Goal: Find specific page/section: Find specific page/section

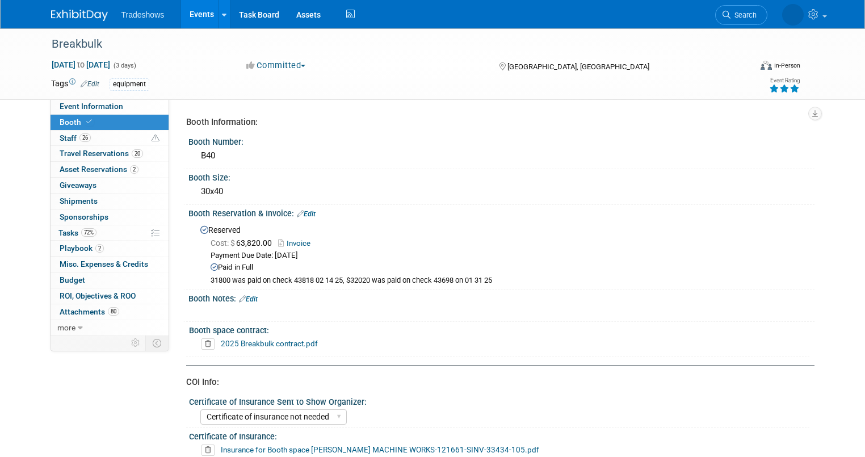
select select "Certificate of insurance not needed"
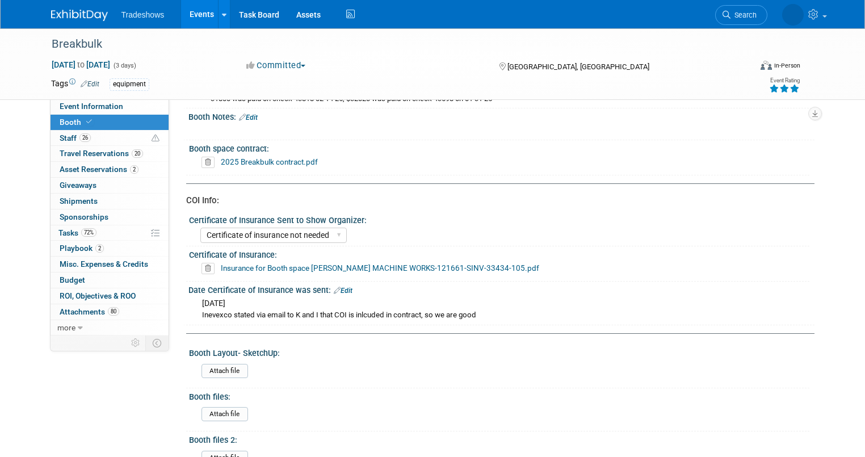
scroll to position [182, 0]
click at [742, 11] on span "Search" at bounding box center [744, 15] width 26 height 9
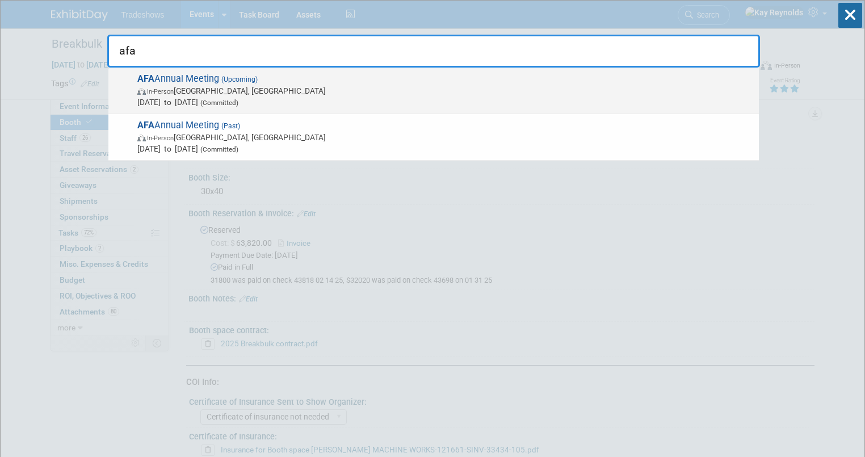
type input "afa"
click at [196, 86] on span "In-Person Orange Beach, AL" at bounding box center [445, 90] width 616 height 11
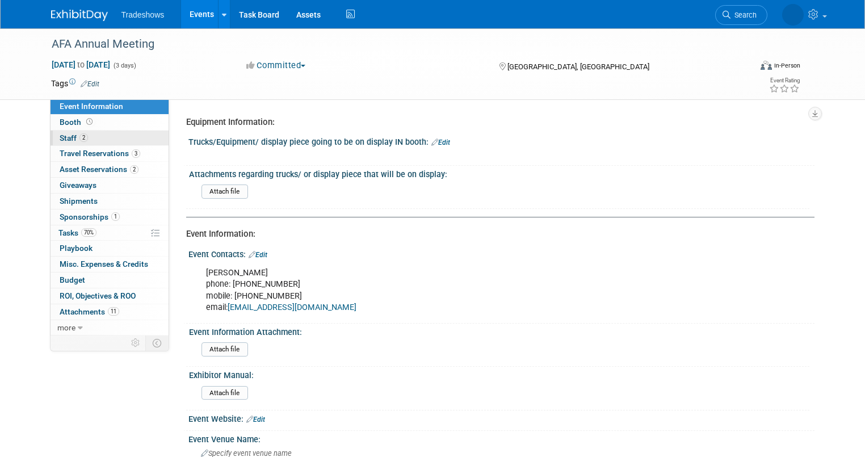
click at [108, 136] on link "2 Staff 2" at bounding box center [110, 138] width 118 height 15
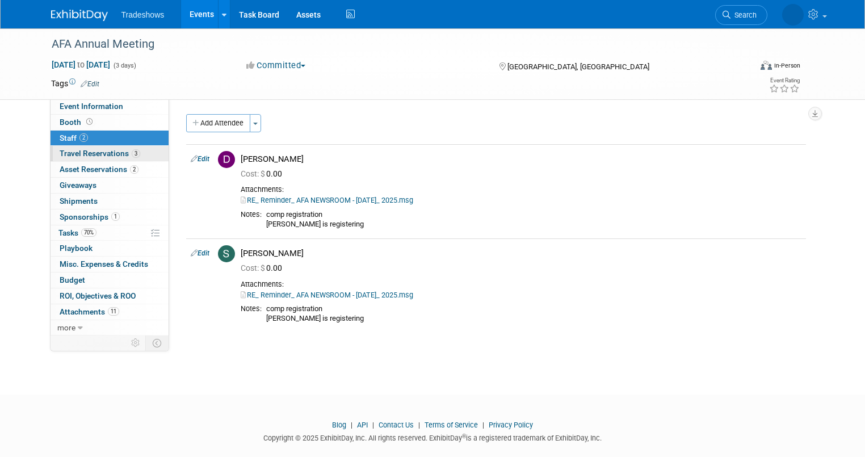
click at [103, 151] on span "Travel Reservations 3" at bounding box center [100, 153] width 81 height 9
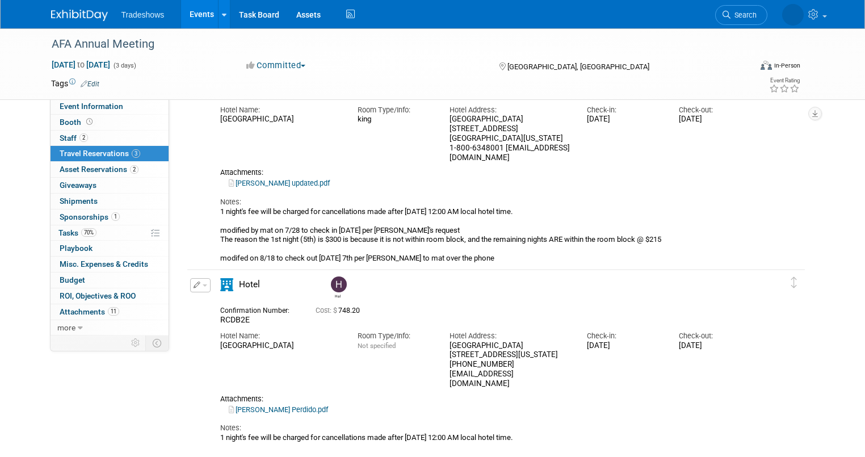
scroll to position [136, 0]
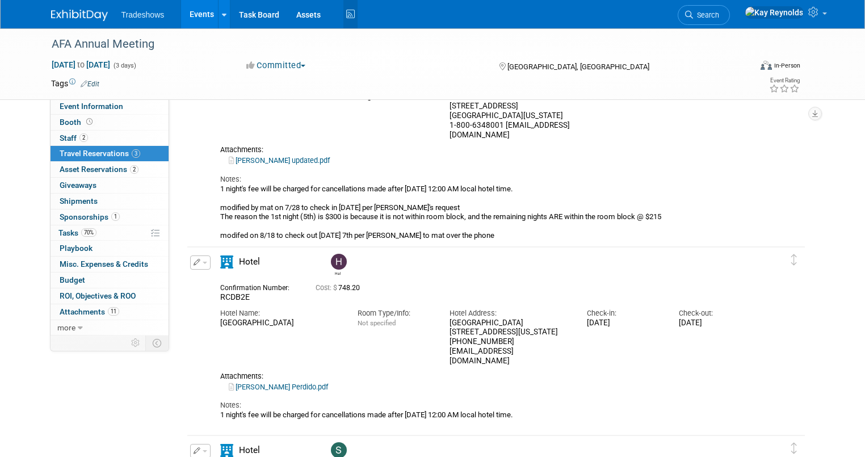
click at [344, 13] on icon at bounding box center [351, 15] width 14 height 18
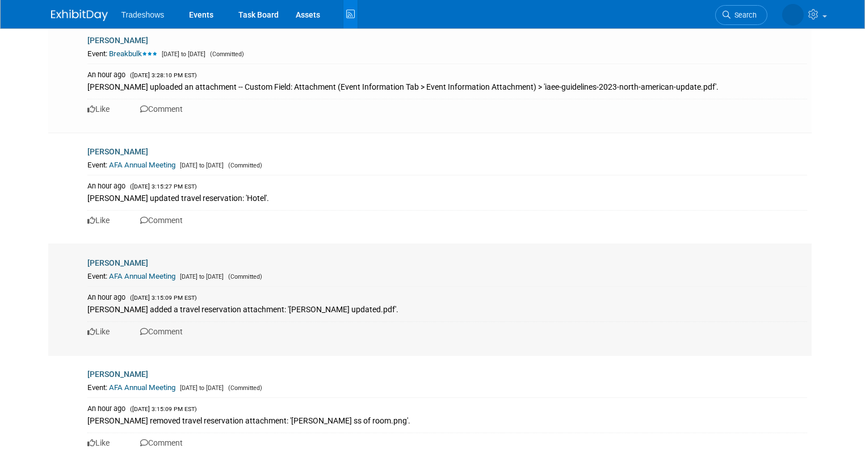
scroll to position [363, 0]
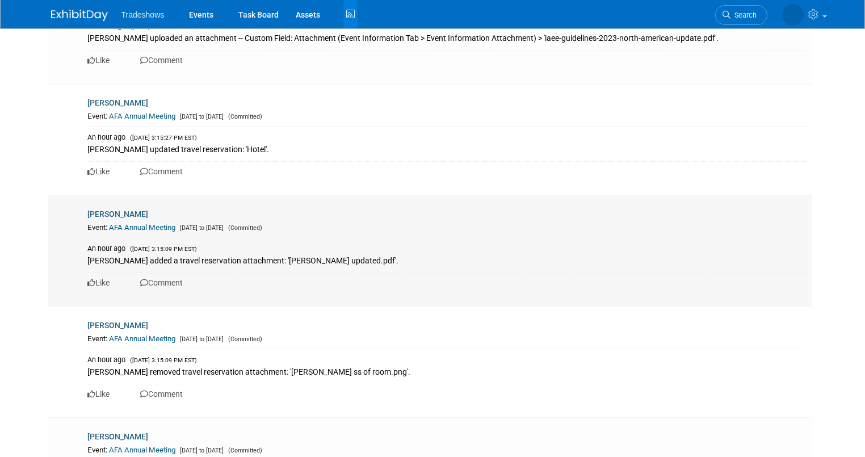
click at [115, 223] on link "AFA Annual Meeting" at bounding box center [142, 227] width 66 height 9
